Goal: Navigation & Orientation: Find specific page/section

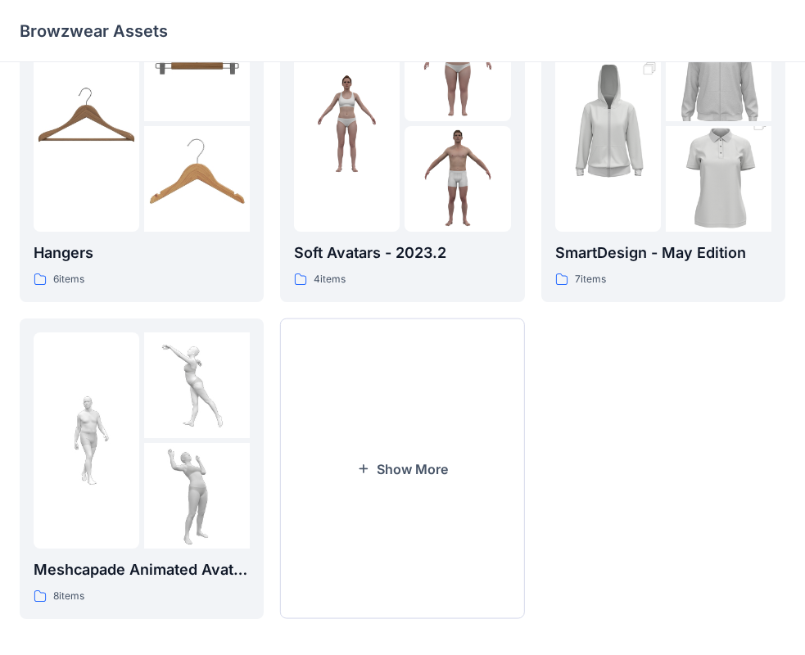
scroll to position [407, 0]
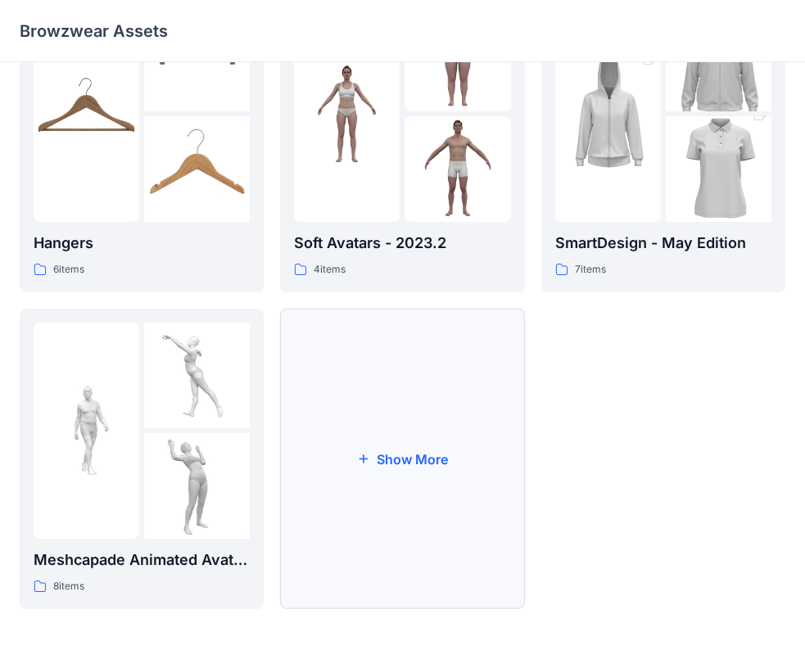
click at [410, 400] on button "Show More" at bounding box center [402, 459] width 244 height 301
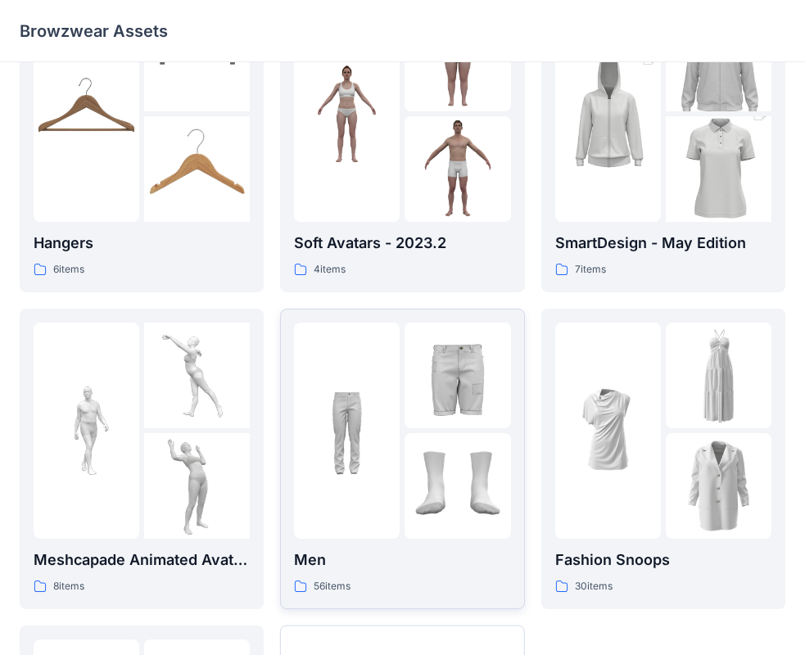
click at [460, 376] on img at bounding box center [458, 376] width 106 height 106
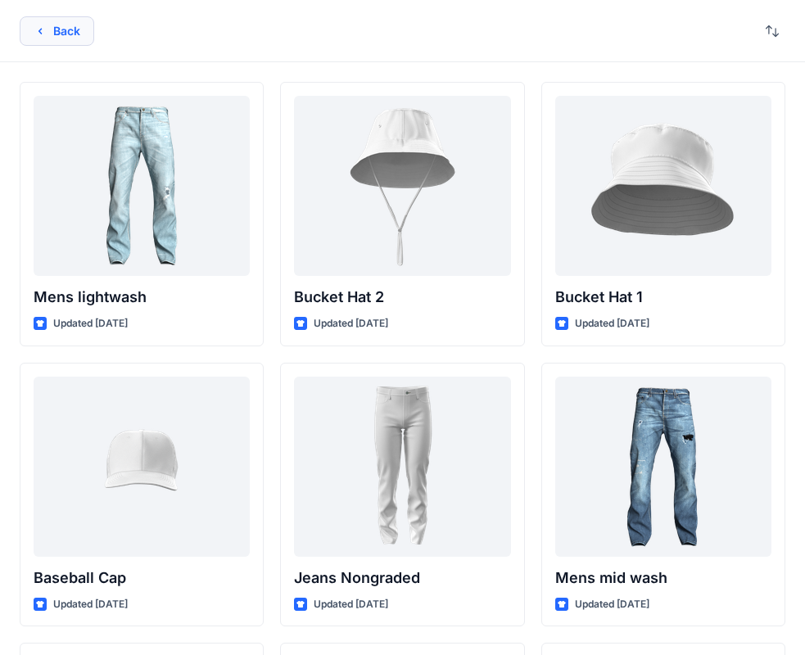
click at [33, 24] on button "Back" at bounding box center [57, 30] width 75 height 29
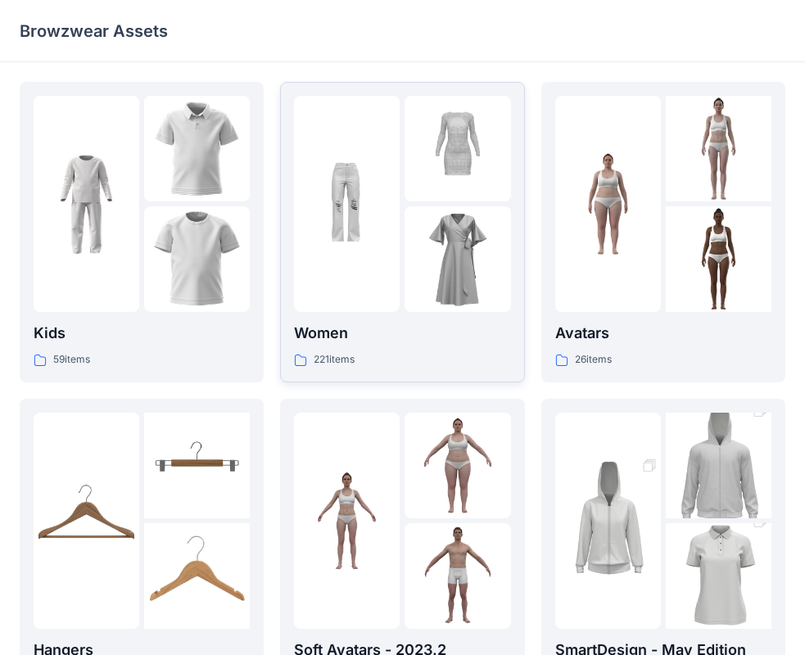
click at [372, 283] on div at bounding box center [347, 204] width 106 height 216
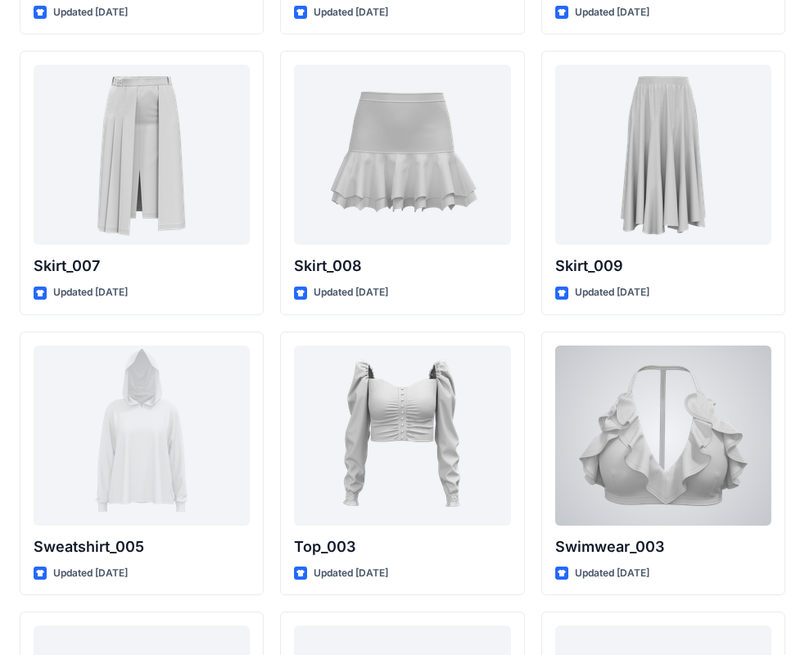
scroll to position [7756, 0]
